Goal: Entertainment & Leisure: Consume media (video, audio)

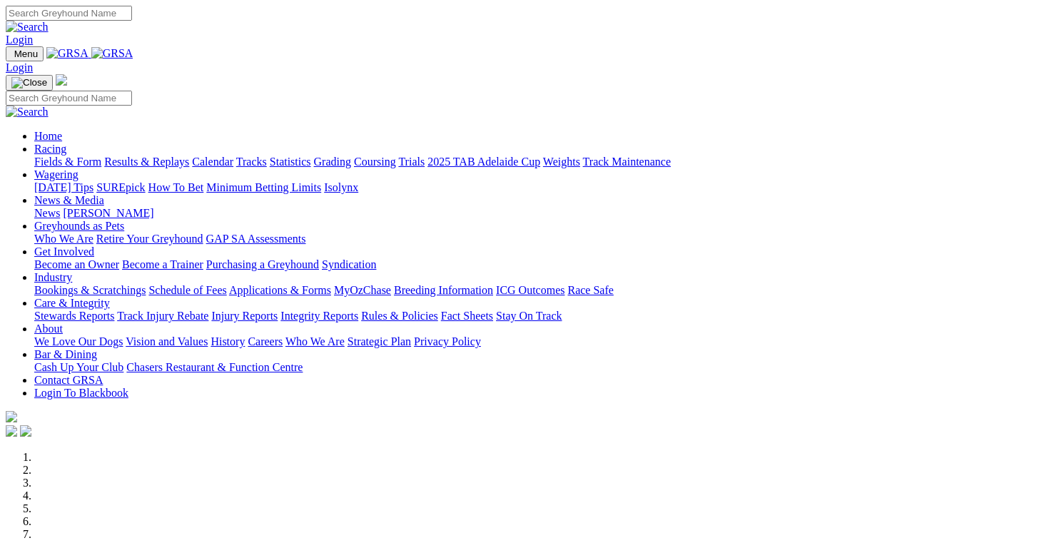
scroll to position [445, 0]
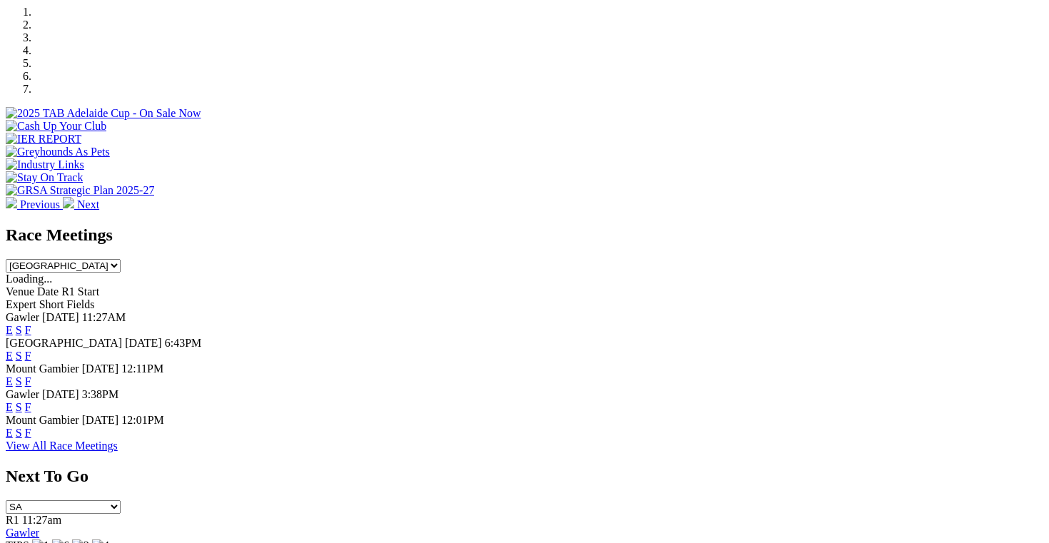
click at [13, 401] on link "E" at bounding box center [9, 407] width 7 height 12
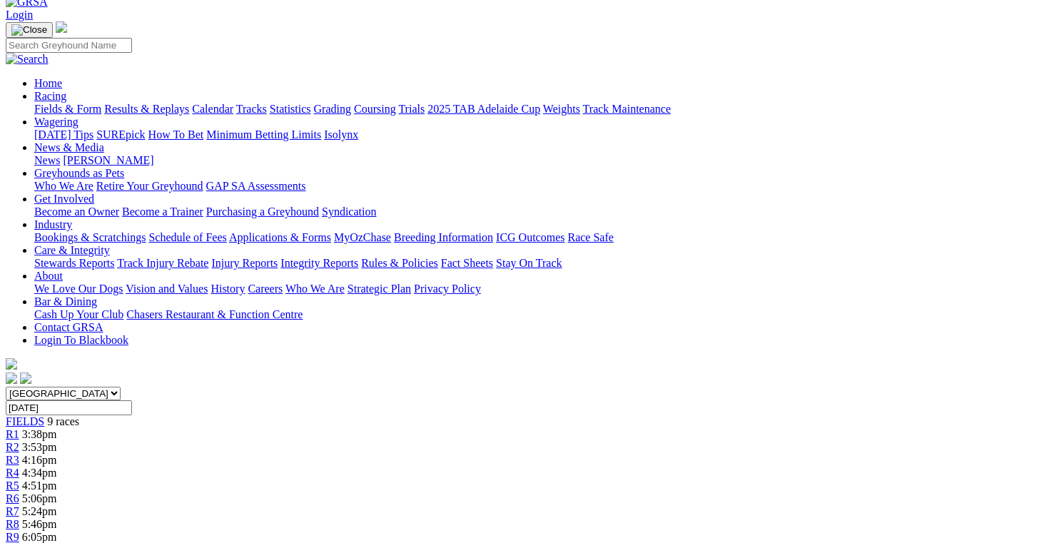
scroll to position [83, 0]
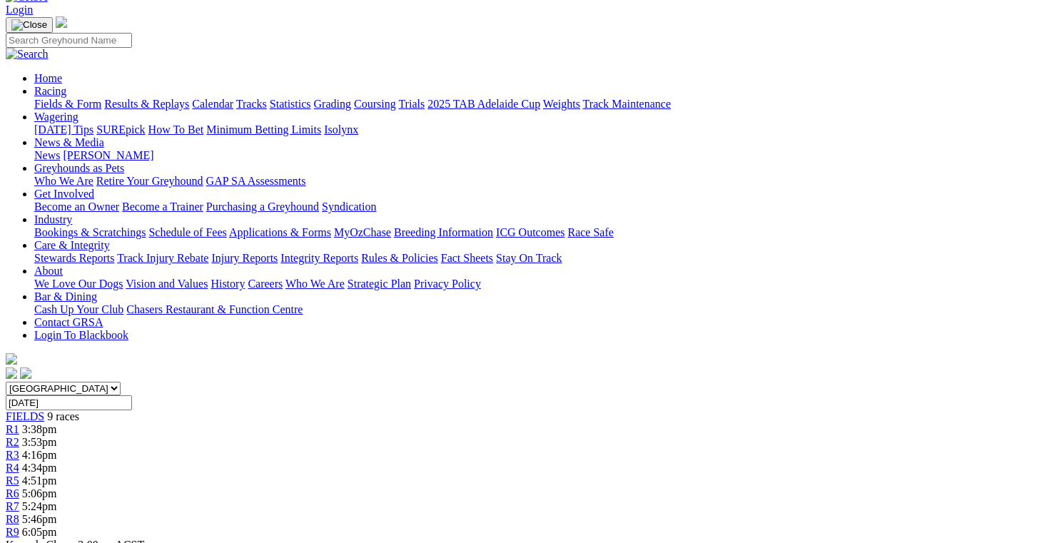
click at [19, 513] on link "R8" at bounding box center [13, 519] width 14 height 12
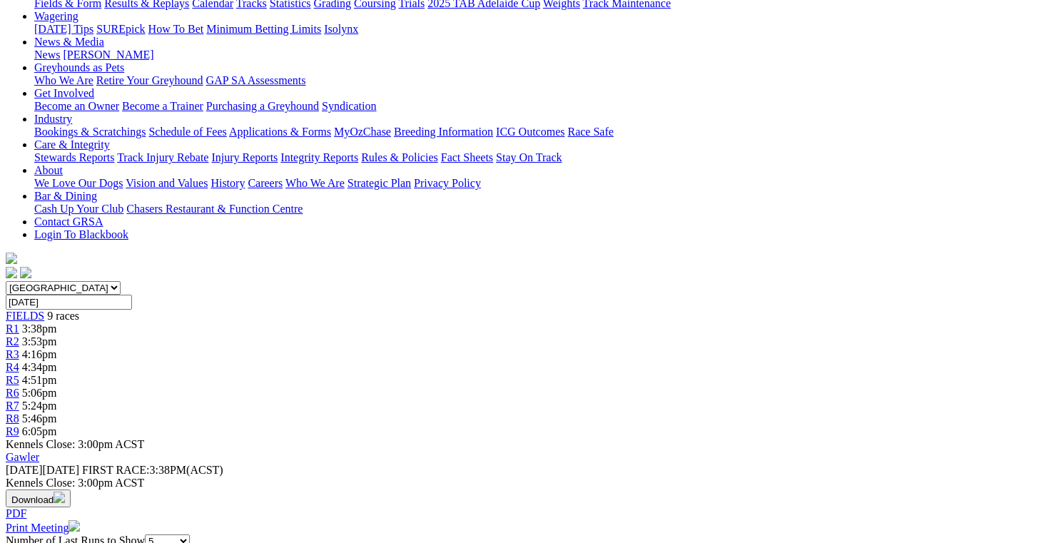
scroll to position [186, 0]
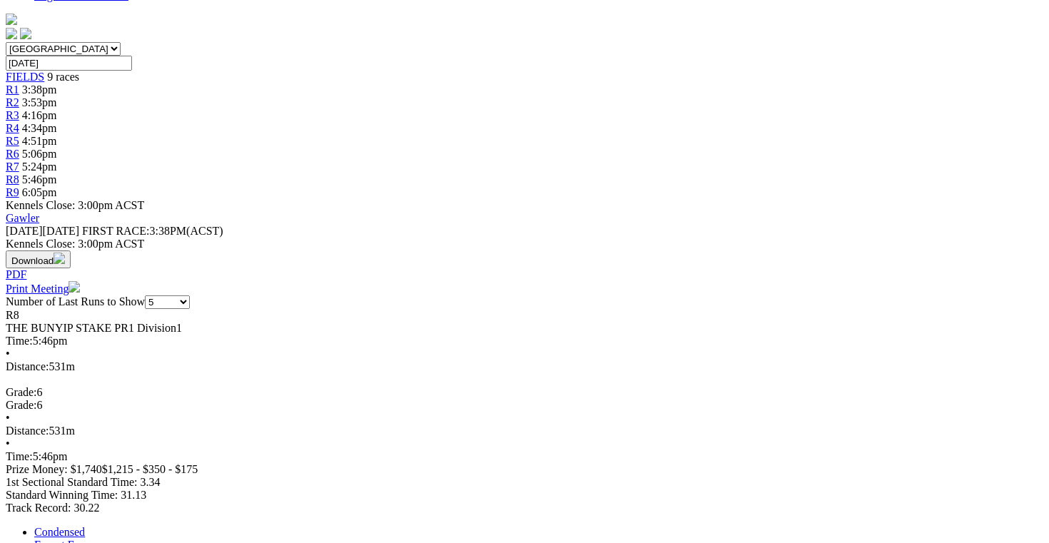
scroll to position [424, 0]
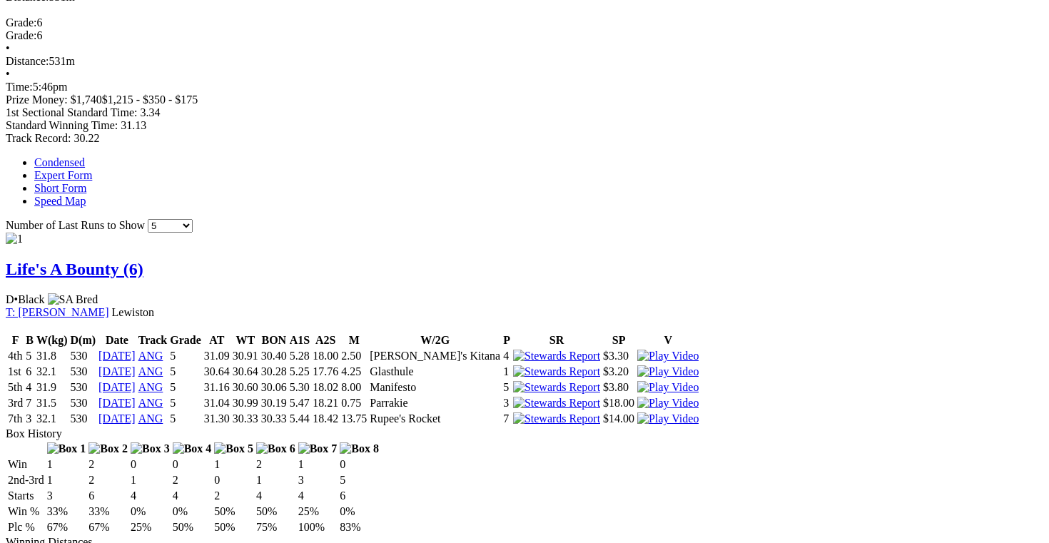
scroll to position [805, 0]
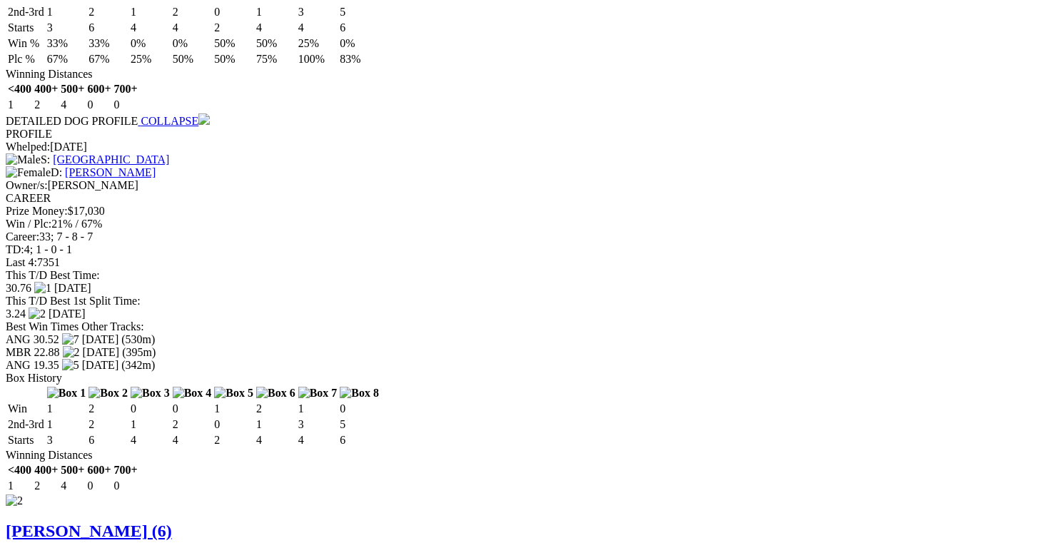
scroll to position [1273, 0]
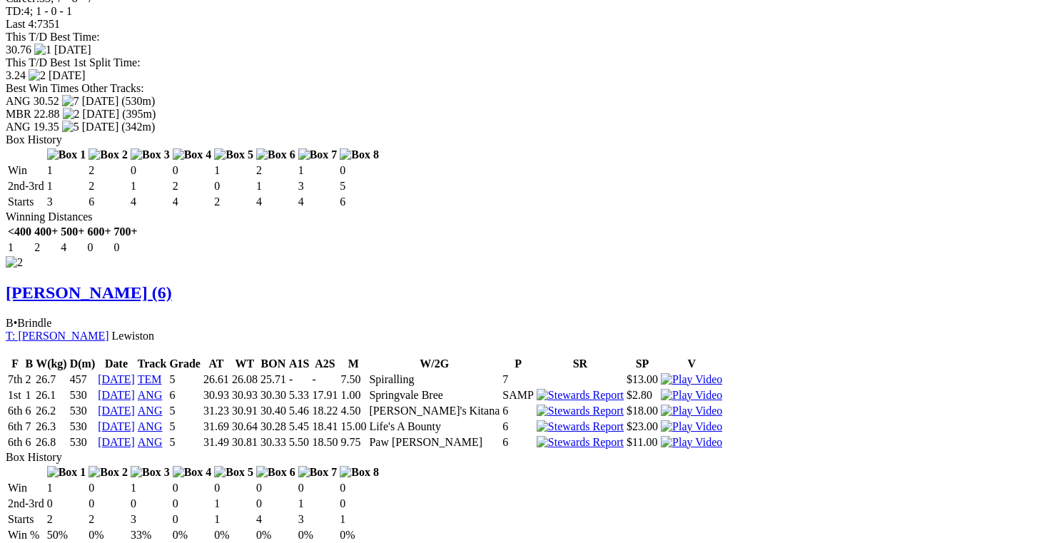
scroll to position [1500, 0]
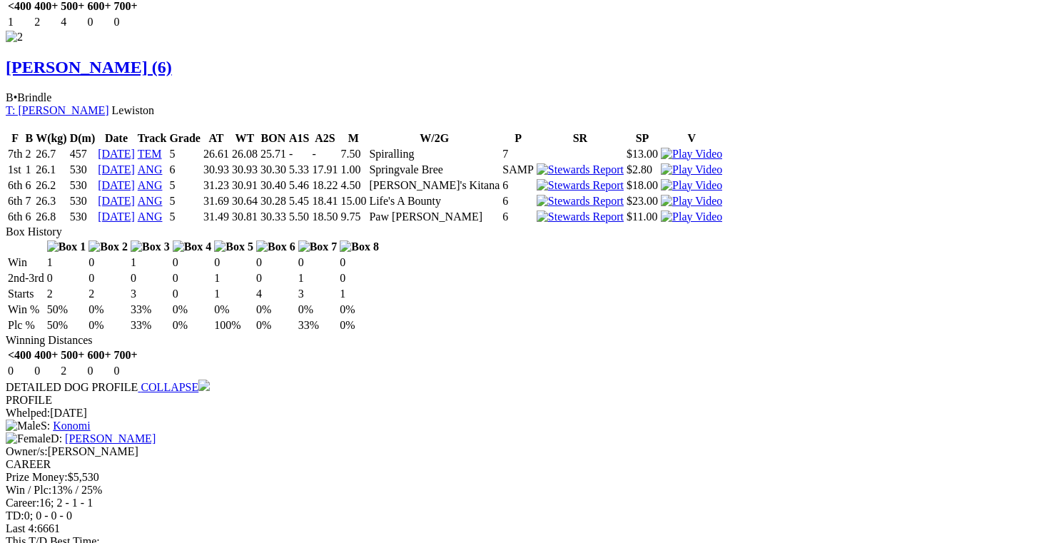
scroll to position [1726, 0]
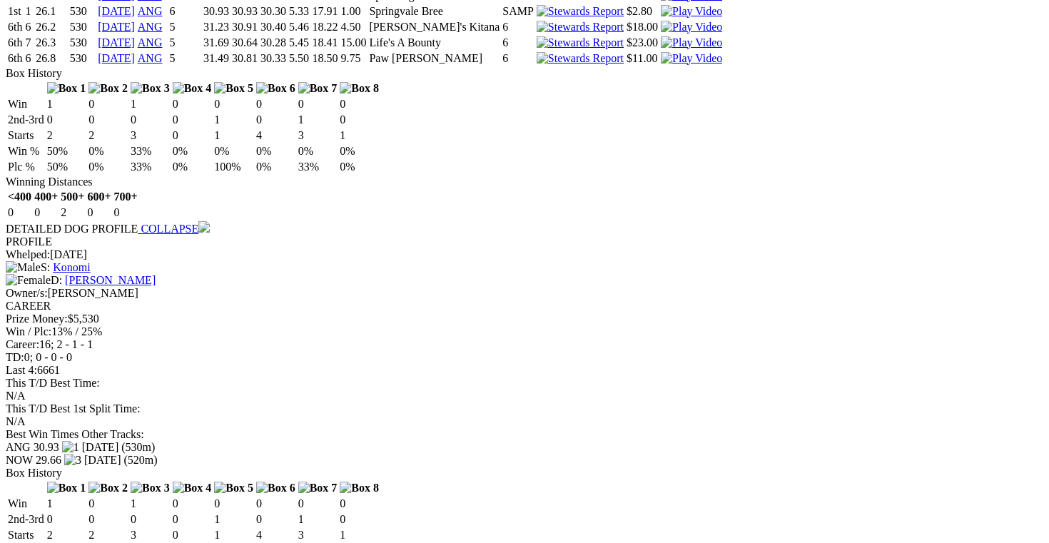
scroll to position [1883, 0]
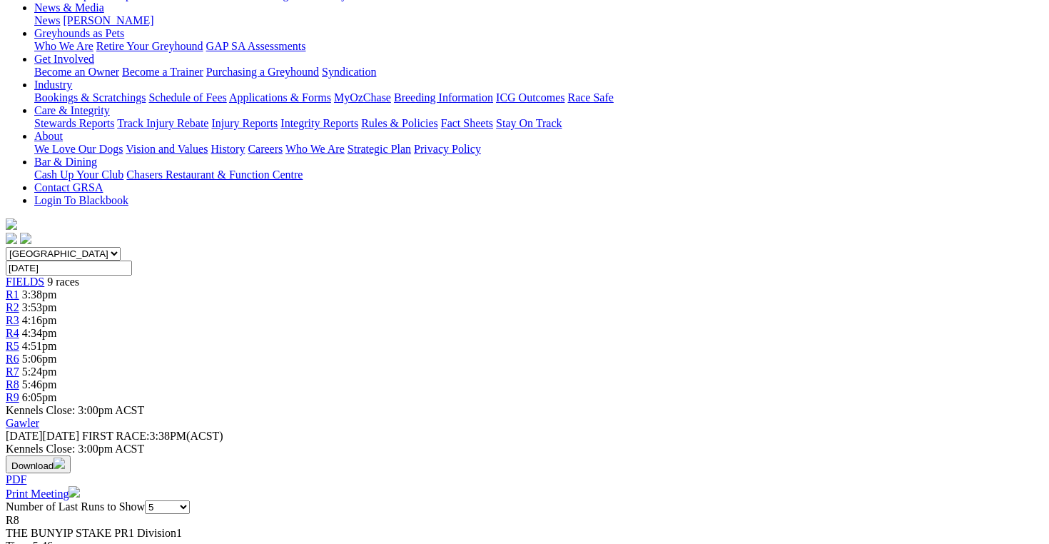
scroll to position [0, 0]
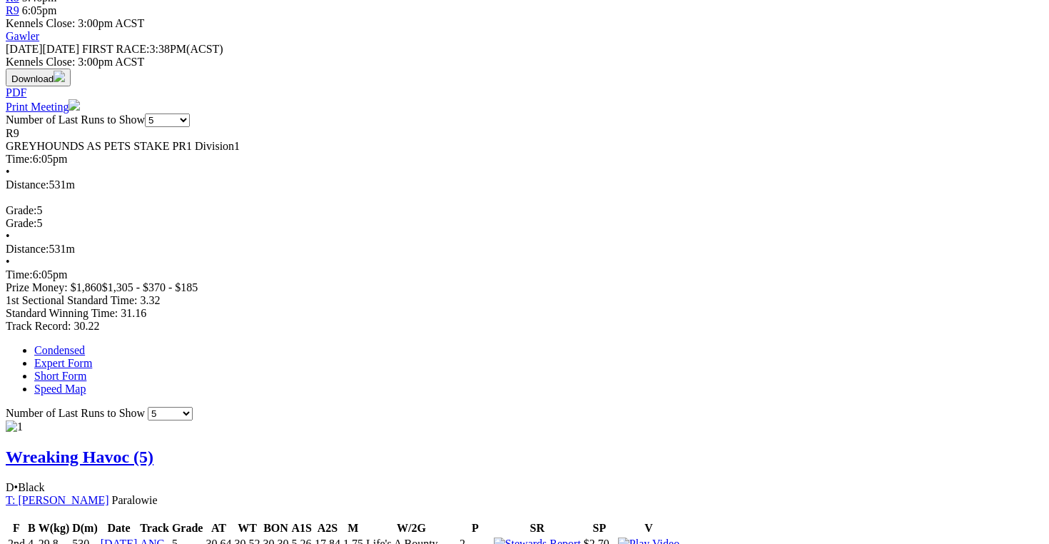
scroll to position [626, 0]
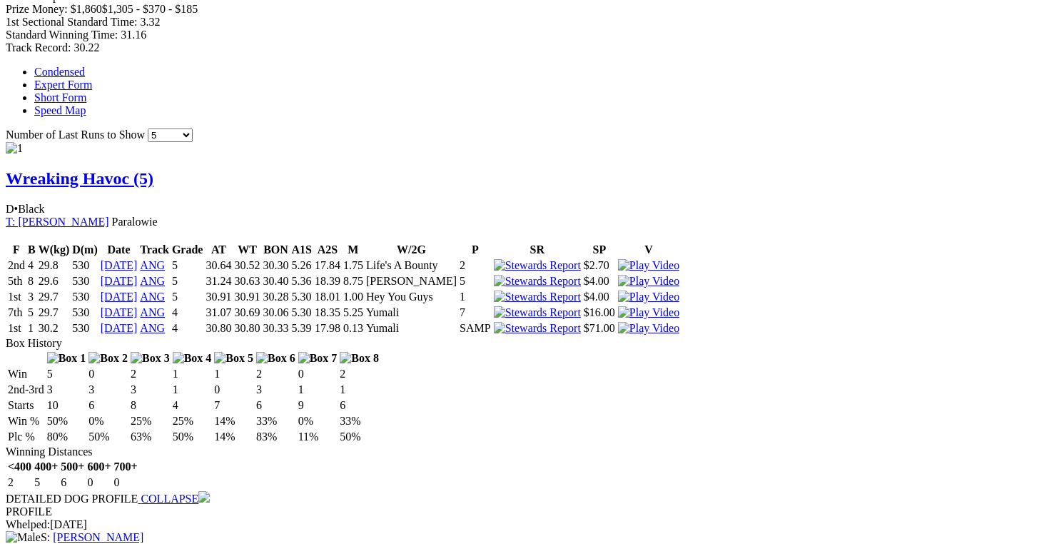
scroll to position [884, 0]
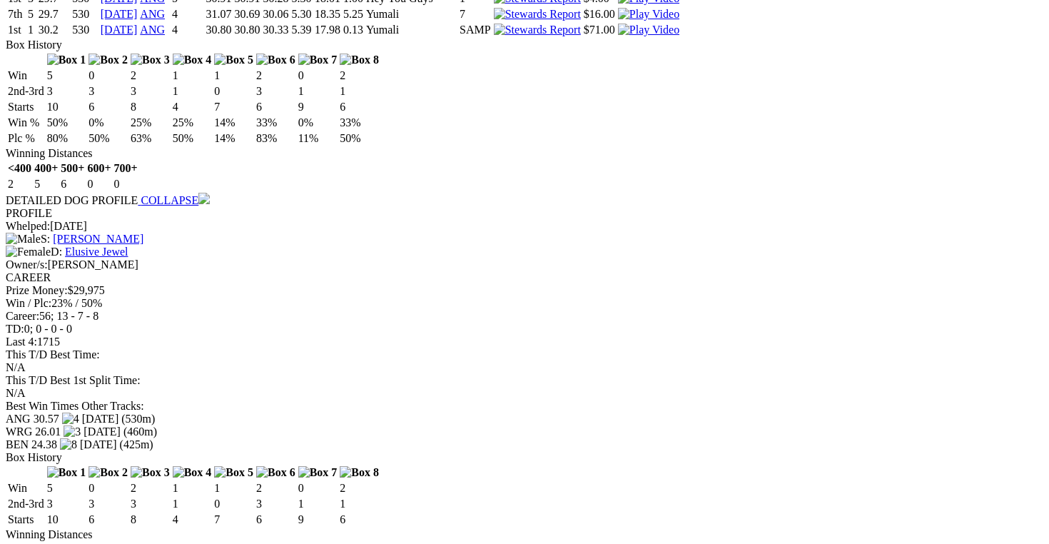
scroll to position [1182, 0]
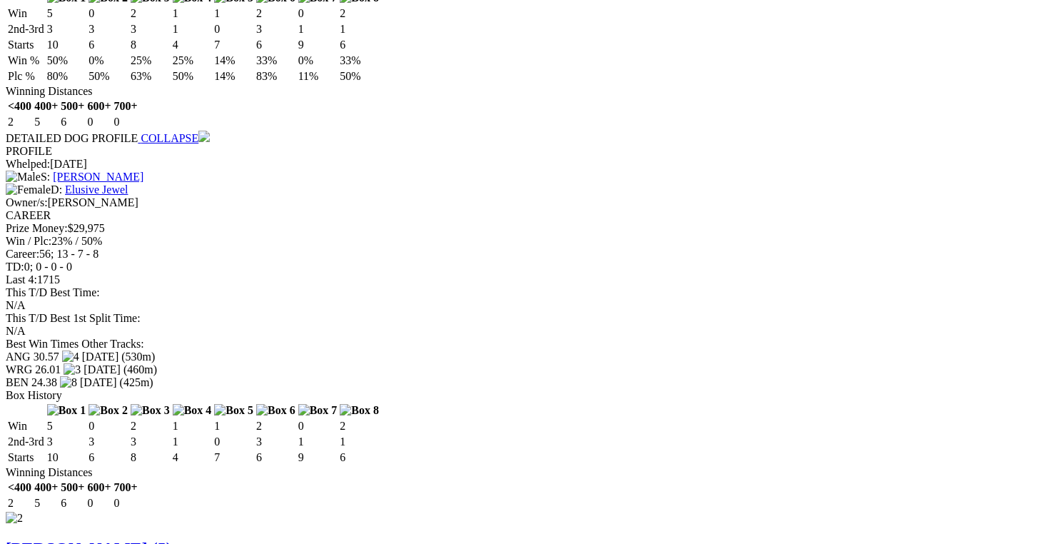
scroll to position [1258, 0]
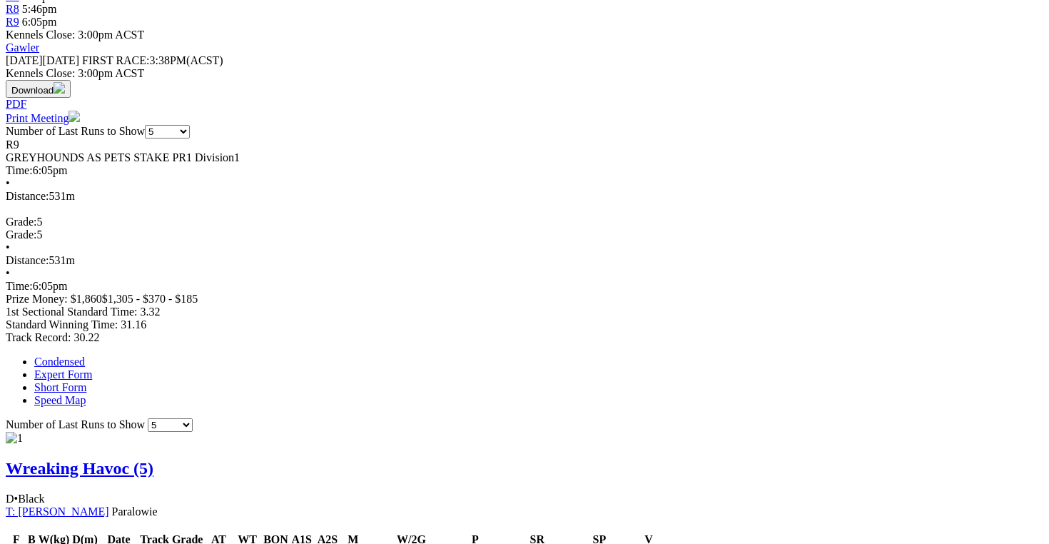
scroll to position [0, 0]
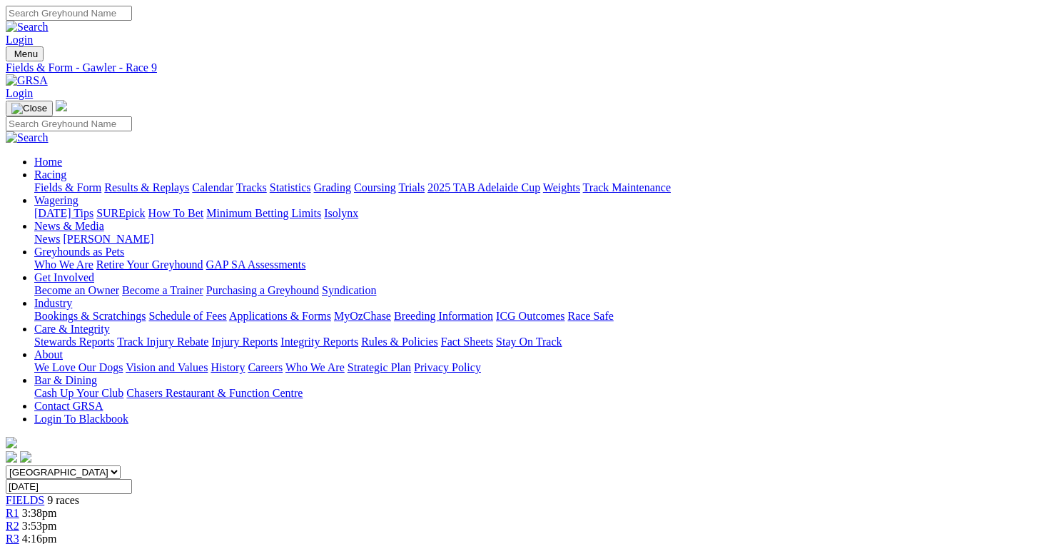
click at [156, 465] on div "[GEOGRAPHIC_DATA] [GEOGRAPHIC_DATA] [GEOGRAPHIC_DATA] [GEOGRAPHIC_DATA] [GEOGRA…" at bounding box center [524, 543] width 1037 height 157
click at [44, 494] on link "FIELDS" at bounding box center [25, 500] width 39 height 12
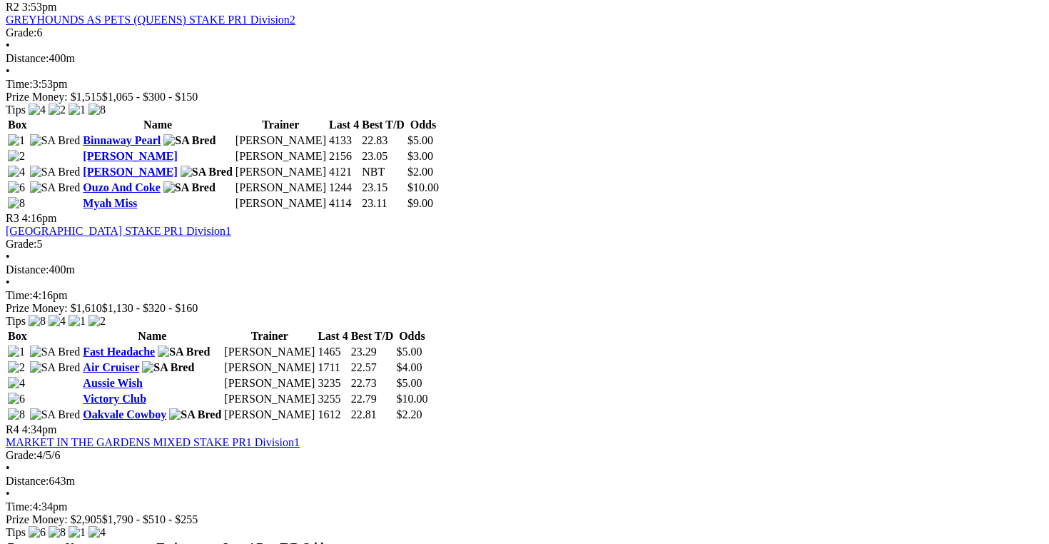
scroll to position [931, 8]
